Goal: Navigation & Orientation: Find specific page/section

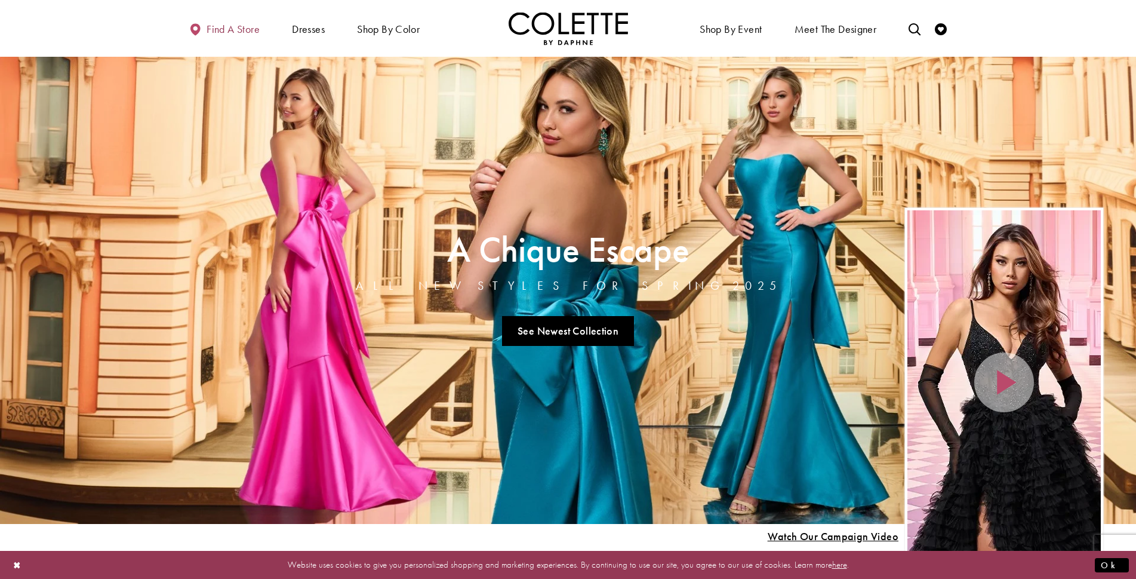
click at [229, 30] on span "Find a store" at bounding box center [233, 29] width 53 height 12
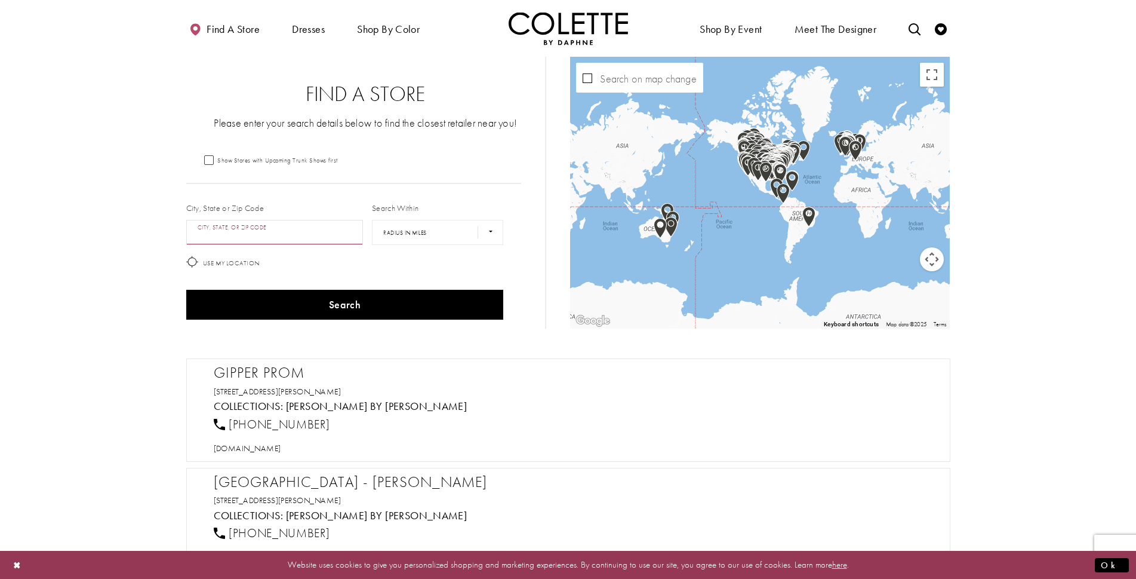
click at [251, 223] on input "City, State, or ZIP Code" at bounding box center [274, 232] width 177 height 25
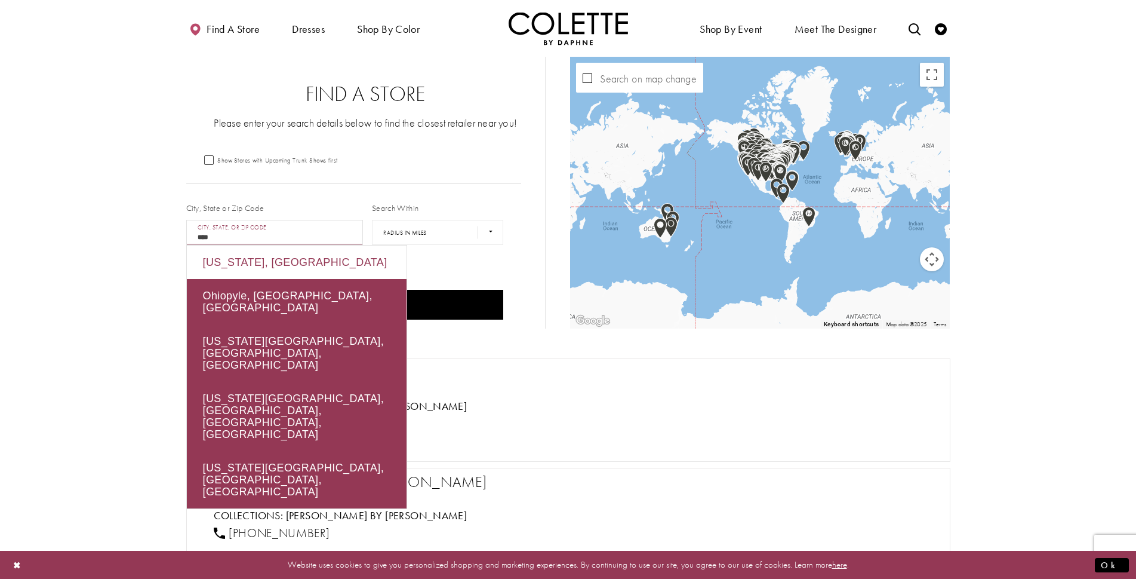
click at [256, 267] on div "[US_STATE], [GEOGRAPHIC_DATA]" at bounding box center [297, 261] width 220 height 33
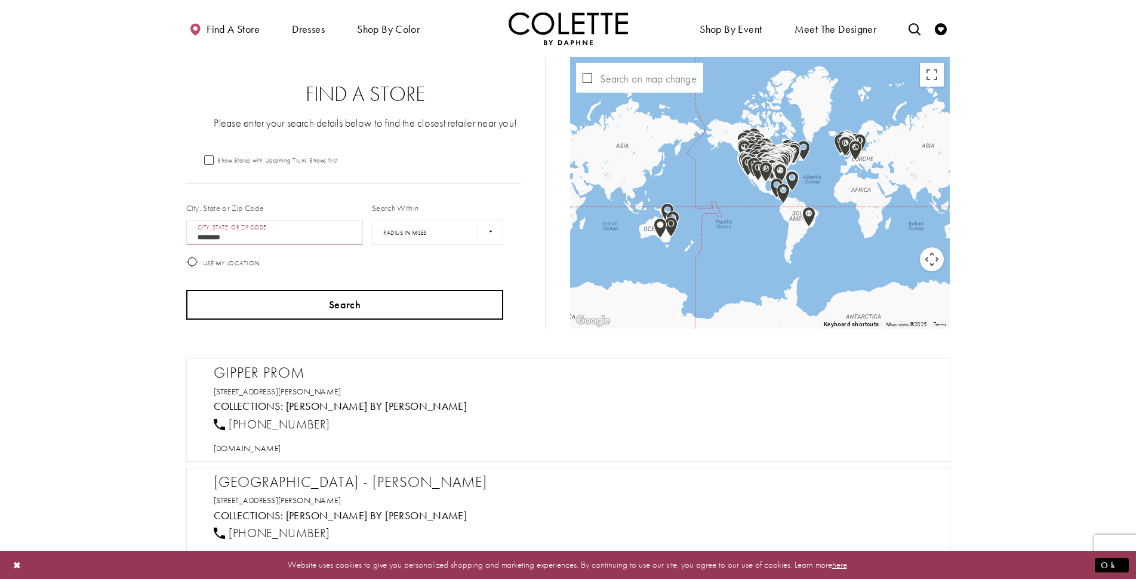
type input "*********"
click at [353, 297] on button "Search" at bounding box center [345, 305] width 318 height 30
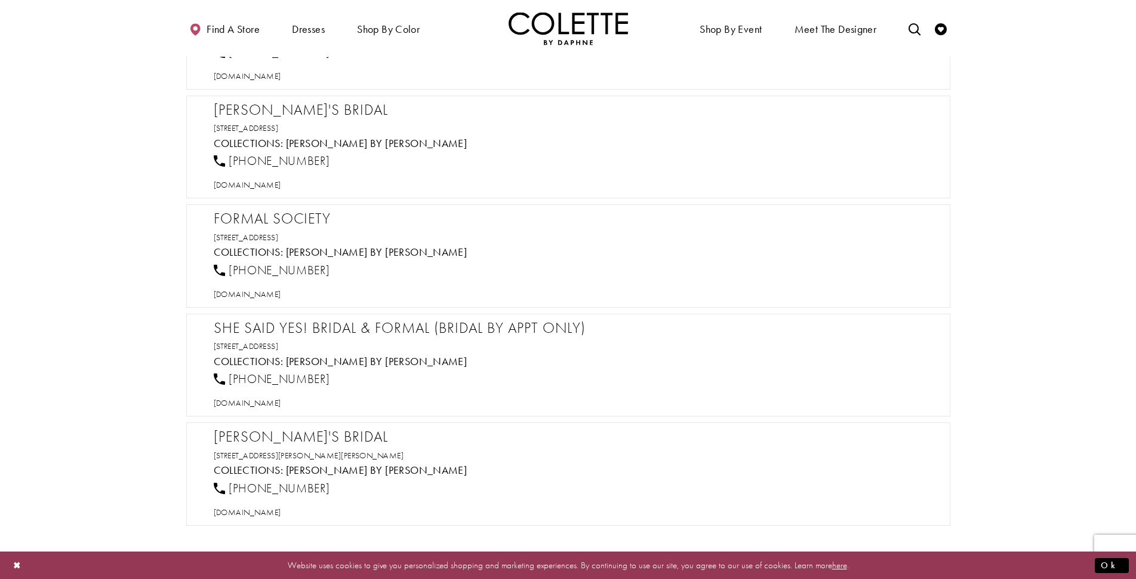
scroll to position [657, 0]
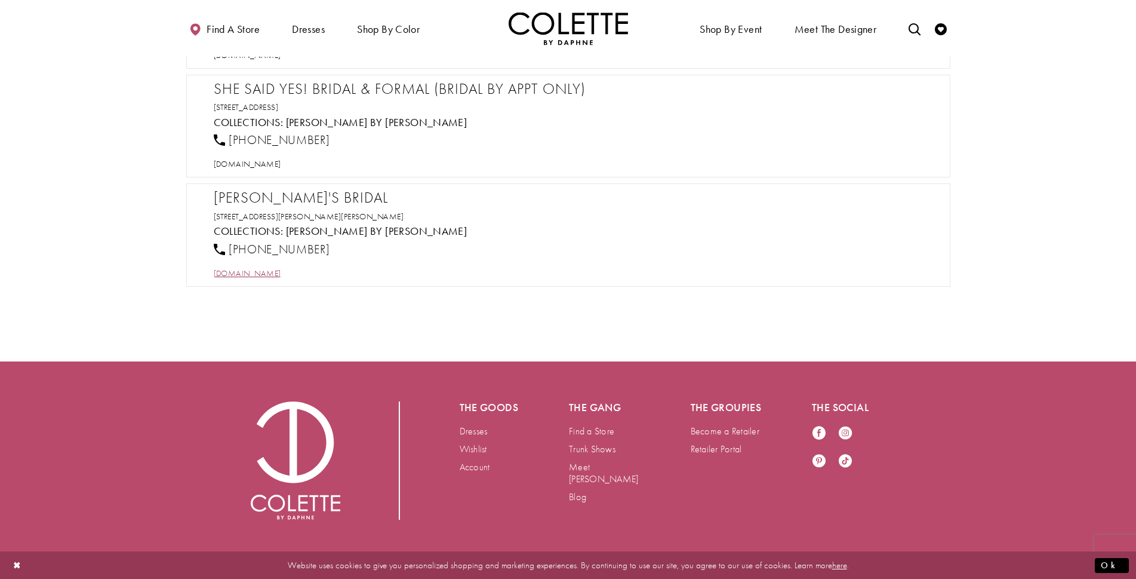
click at [266, 274] on span "[DOMAIN_NAME]" at bounding box center [247, 272] width 67 height 11
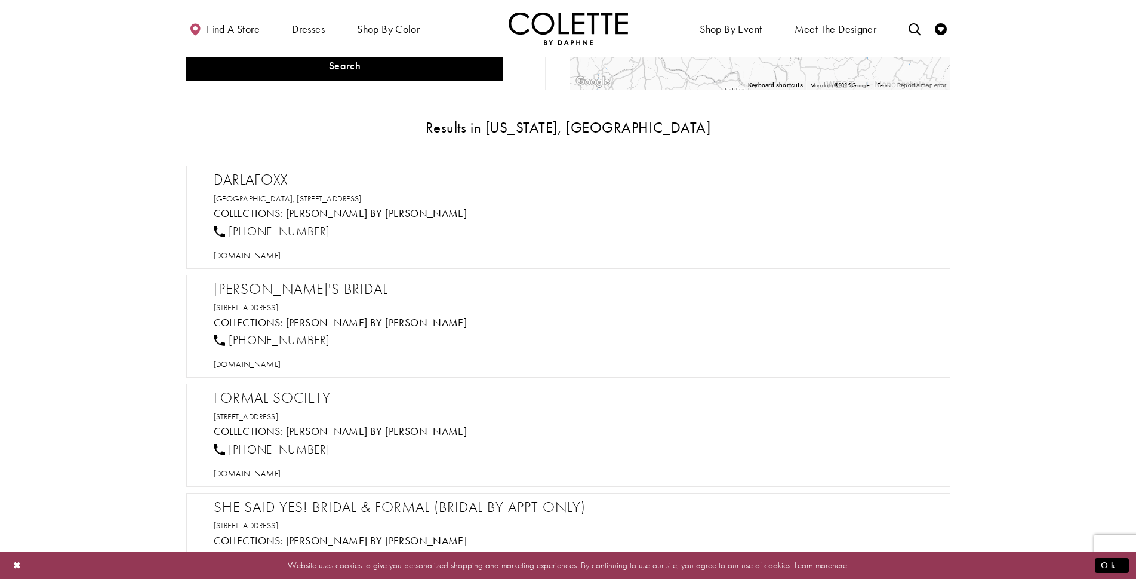
scroll to position [0, 0]
